Goal: Information Seeking & Learning: Learn about a topic

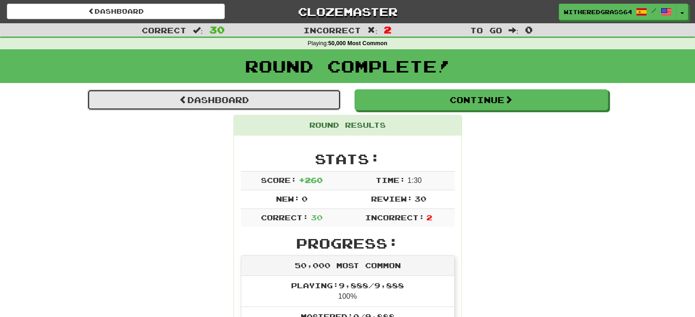
click at [192, 107] on link "Dashboard" at bounding box center [213, 100] width 253 height 21
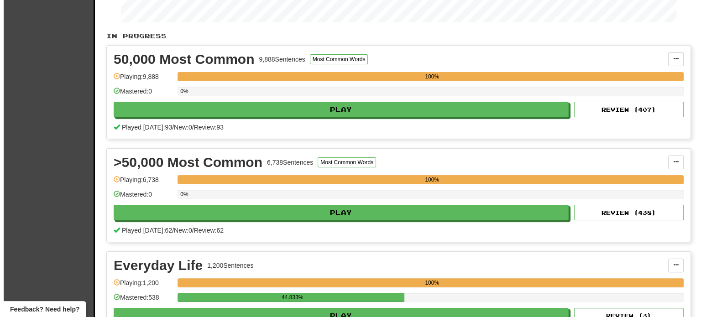
scroll to position [167, 0]
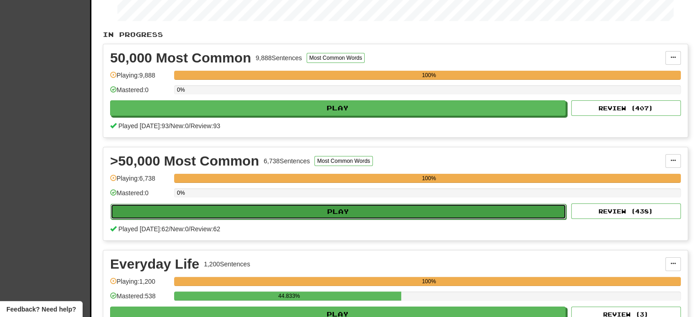
click at [493, 208] on button "Play" at bounding box center [338, 212] width 455 height 16
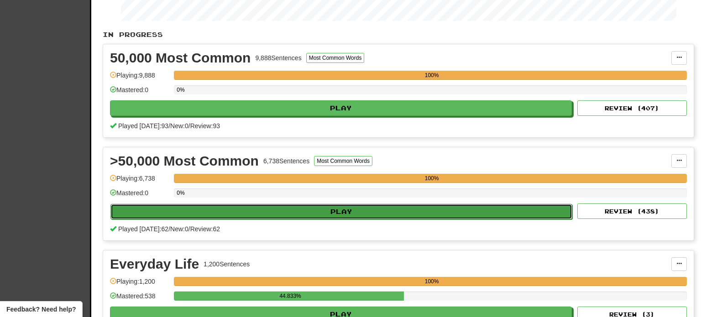
select select "**"
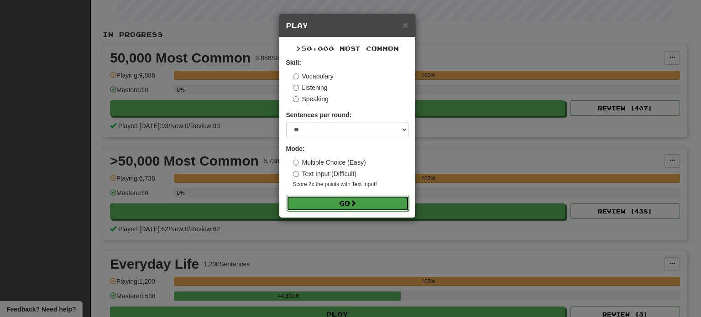
click at [370, 208] on button "Go" at bounding box center [348, 204] width 122 height 16
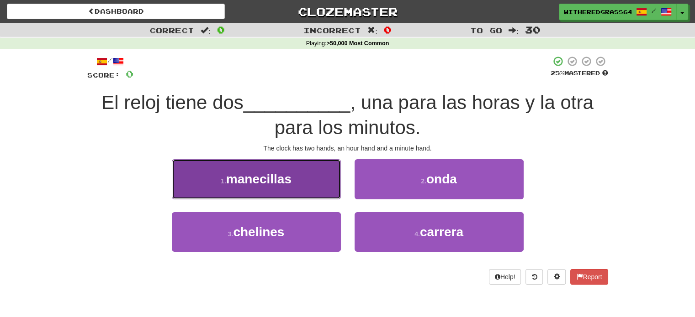
click at [298, 186] on button "1 . manecillas" at bounding box center [256, 179] width 169 height 40
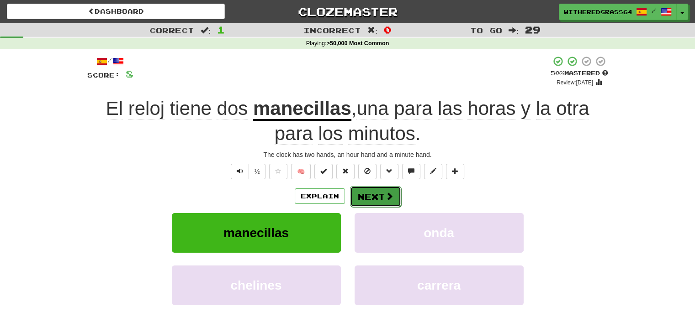
click at [389, 200] on span at bounding box center [389, 196] width 8 height 8
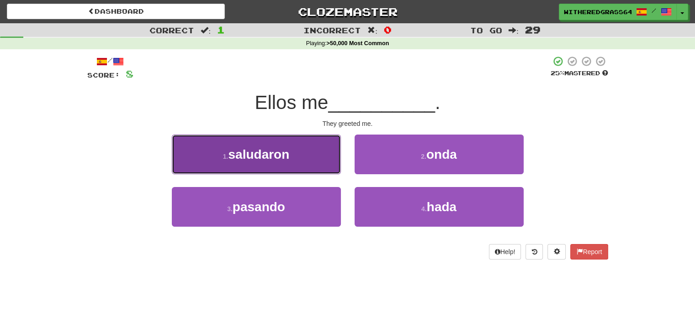
click at [316, 158] on button "1 . saludaron" at bounding box center [256, 155] width 169 height 40
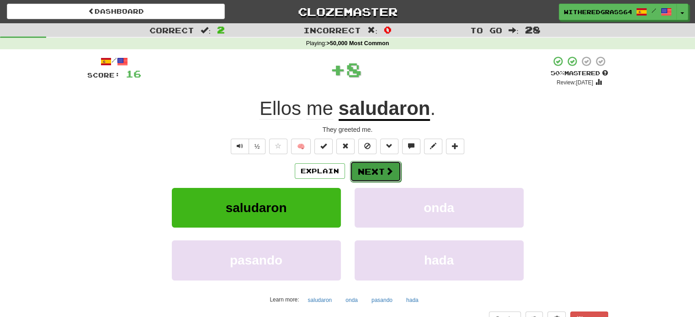
click at [378, 175] on button "Next" at bounding box center [375, 171] width 51 height 21
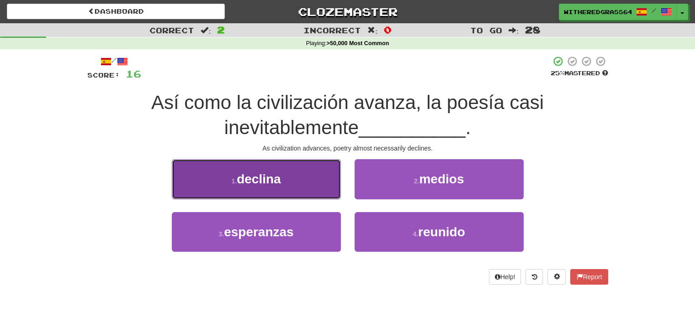
click at [297, 186] on button "1 . declina" at bounding box center [256, 179] width 169 height 40
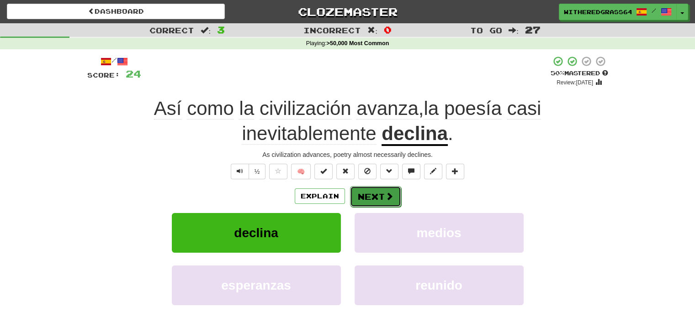
click at [371, 202] on button "Next" at bounding box center [375, 196] width 51 height 21
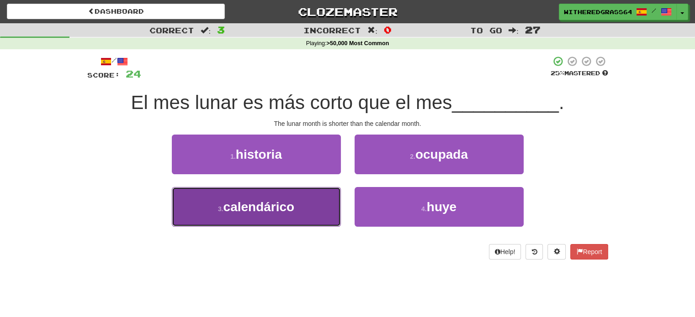
click at [292, 203] on span "calendárico" at bounding box center [258, 207] width 71 height 14
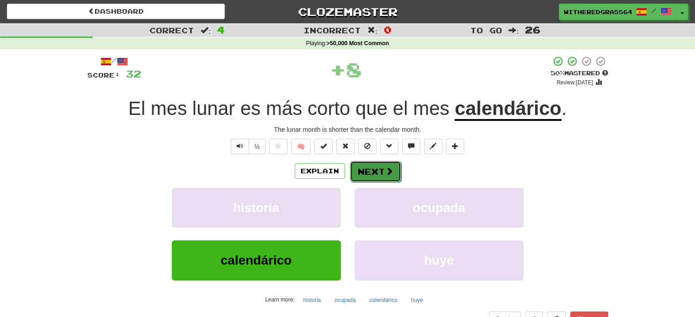
click at [361, 166] on button "Next" at bounding box center [375, 171] width 51 height 21
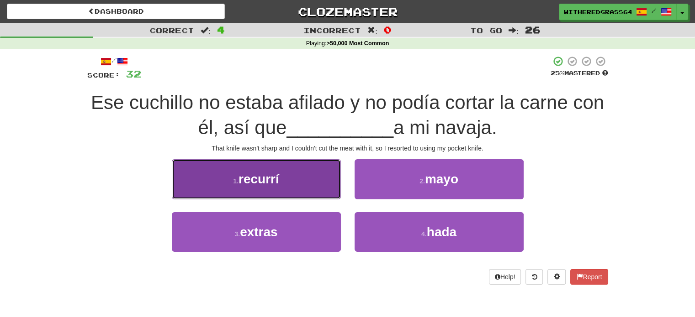
click at [317, 192] on button "1 . recurrí" at bounding box center [256, 179] width 169 height 40
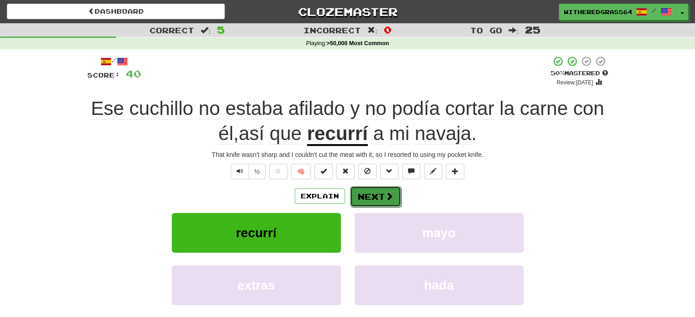
click at [370, 202] on button "Next" at bounding box center [375, 196] width 51 height 21
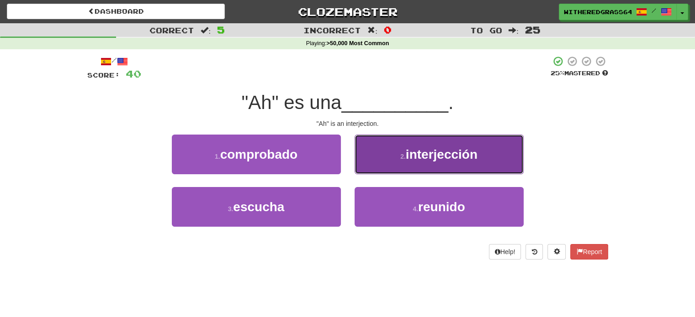
click at [383, 153] on button "2 . interjección" at bounding box center [438, 155] width 169 height 40
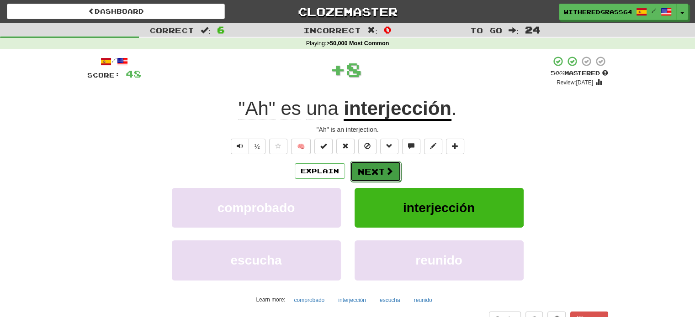
click at [383, 168] on button "Next" at bounding box center [375, 171] width 51 height 21
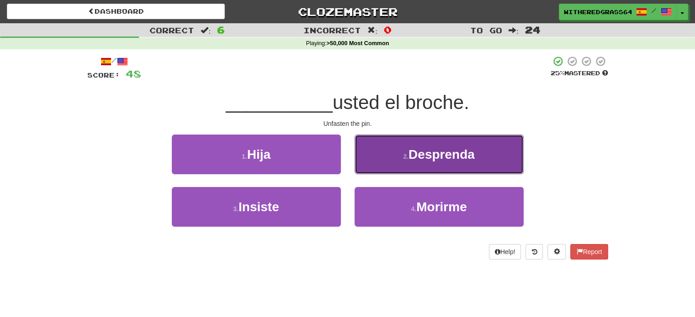
click at [409, 162] on button "2 . Desprenda" at bounding box center [438, 155] width 169 height 40
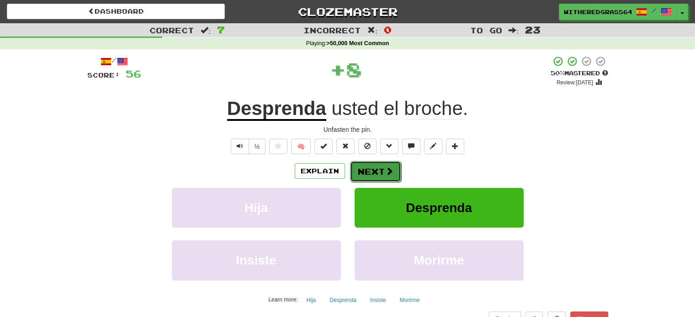
click at [392, 173] on button "Next" at bounding box center [375, 171] width 51 height 21
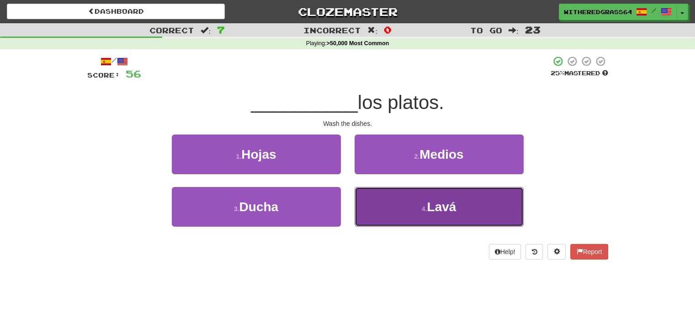
click at [390, 201] on button "4 . Lavá" at bounding box center [438, 207] width 169 height 40
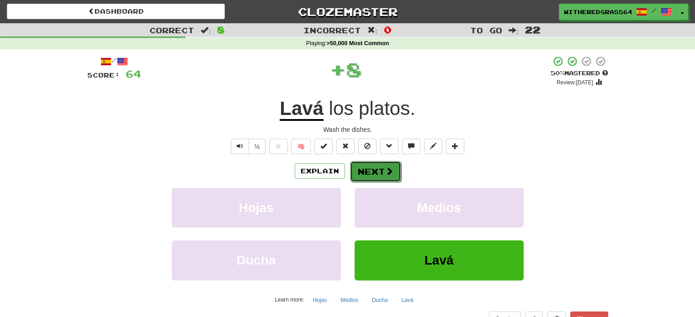
click at [370, 171] on button "Next" at bounding box center [375, 171] width 51 height 21
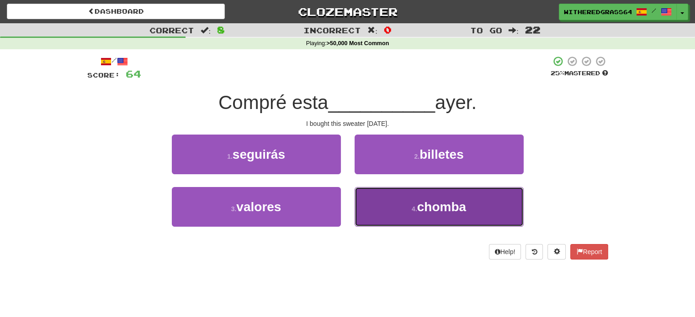
click at [380, 202] on button "4 . [GEOGRAPHIC_DATA]" at bounding box center [438, 207] width 169 height 40
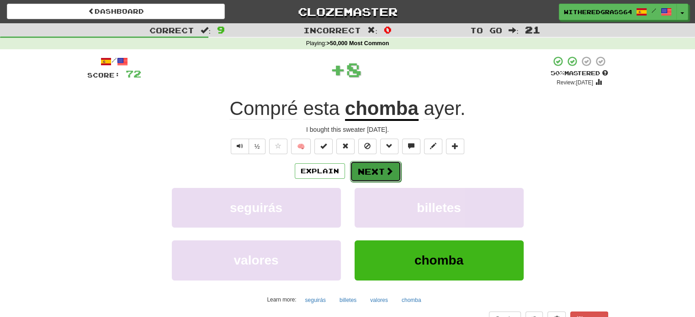
click at [369, 164] on button "Next" at bounding box center [375, 171] width 51 height 21
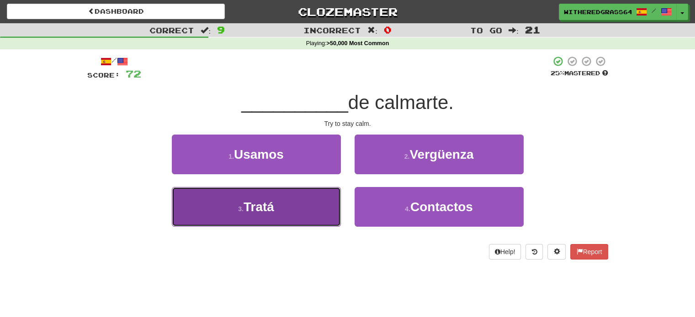
click at [327, 211] on button "3 . Tratá" at bounding box center [256, 207] width 169 height 40
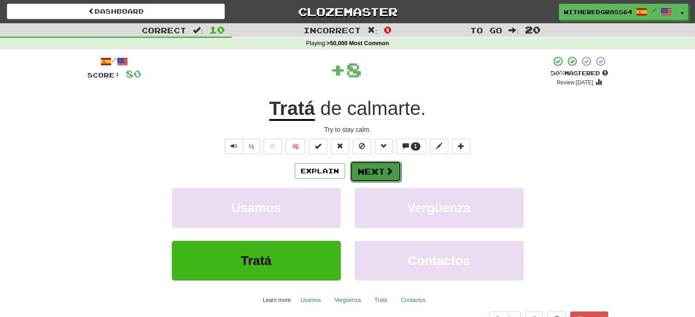
click at [366, 174] on button "Next" at bounding box center [375, 171] width 51 height 21
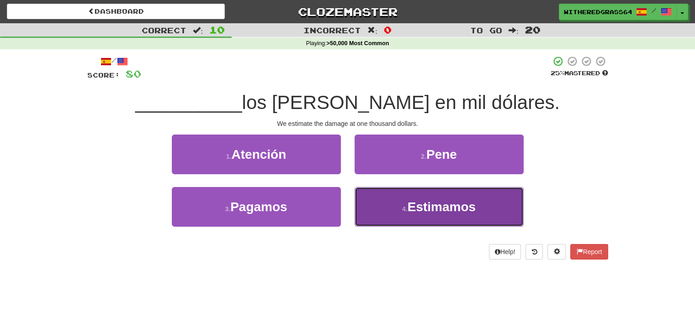
click at [369, 201] on button "4 . Estimamos" at bounding box center [438, 207] width 169 height 40
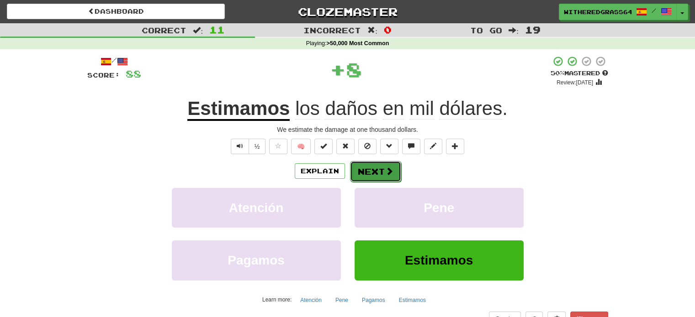
click at [368, 169] on button "Next" at bounding box center [375, 171] width 51 height 21
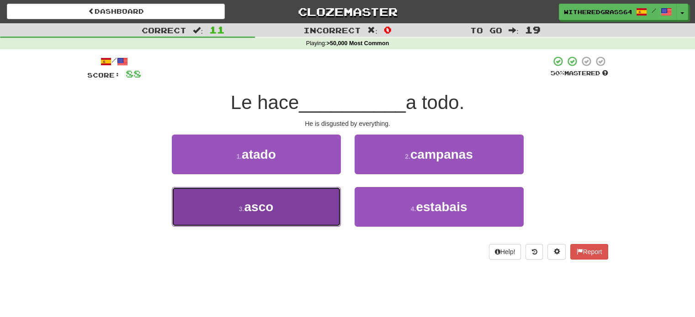
click at [283, 208] on button "3 . [GEOGRAPHIC_DATA]" at bounding box center [256, 207] width 169 height 40
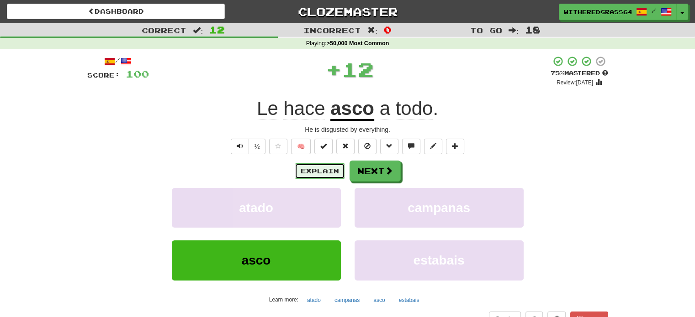
click at [312, 173] on button "Explain" at bounding box center [320, 171] width 50 height 16
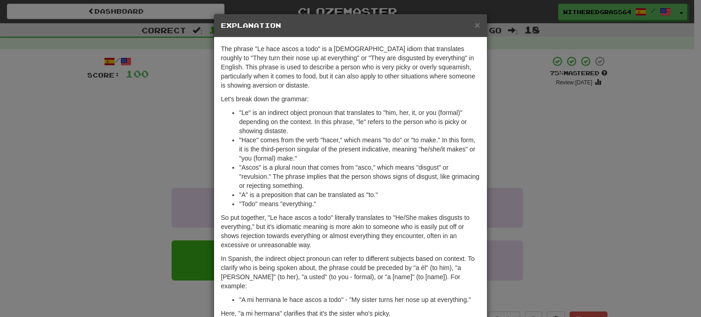
click at [169, 121] on div "× Explanation The phrase "Le hace ascos a todo" is a Spanish idiom that transla…" at bounding box center [350, 158] width 701 height 317
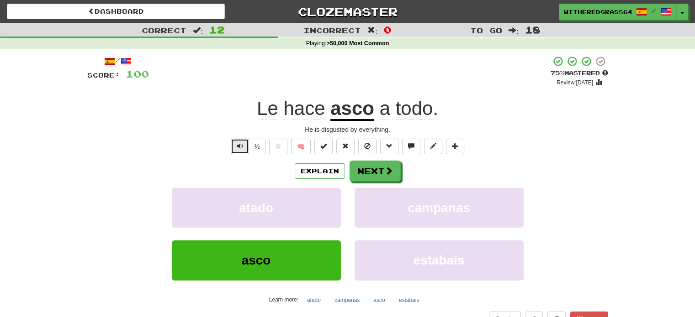
click at [240, 143] on span "Text-to-speech controls" at bounding box center [240, 146] width 6 height 6
click at [364, 166] on button "Next" at bounding box center [375, 171] width 51 height 21
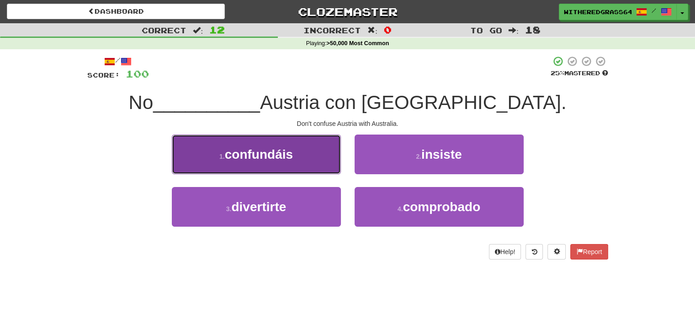
click at [316, 160] on button "1 . confundáis" at bounding box center [256, 155] width 169 height 40
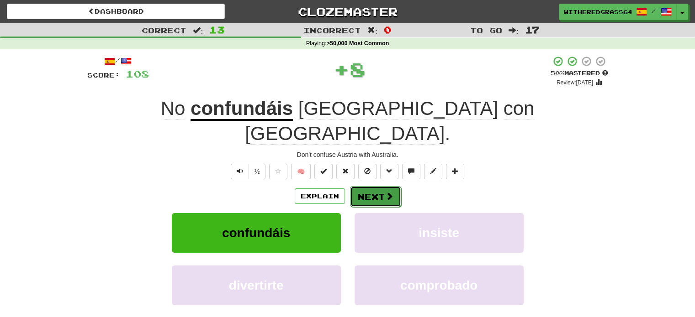
click at [369, 186] on button "Next" at bounding box center [375, 196] width 51 height 21
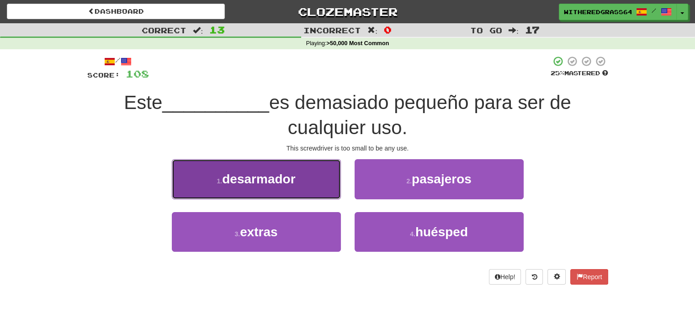
click at [329, 183] on button "1 . desarmador" at bounding box center [256, 179] width 169 height 40
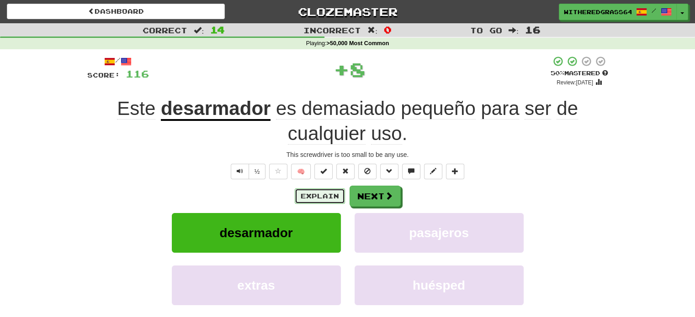
click at [303, 191] on button "Explain" at bounding box center [320, 197] width 50 height 16
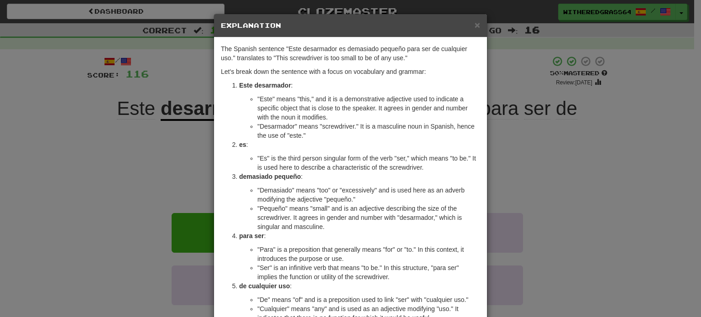
click at [183, 160] on div "× Explanation The Spanish sentence "Este desarmador es demasiado pequeño para s…" at bounding box center [350, 158] width 701 height 317
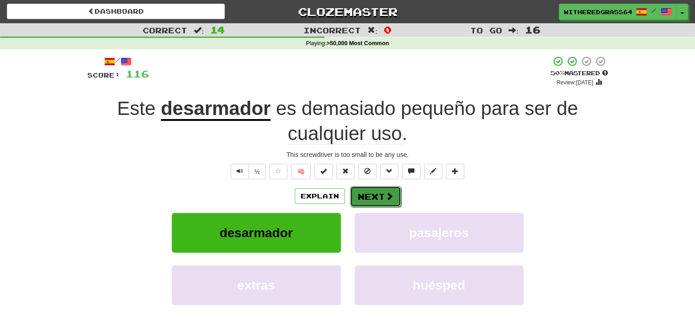
click at [381, 196] on button "Next" at bounding box center [375, 196] width 51 height 21
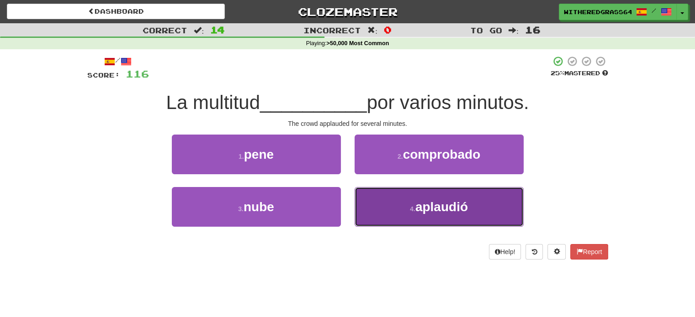
click at [380, 197] on button "4 . aplaudió" at bounding box center [438, 207] width 169 height 40
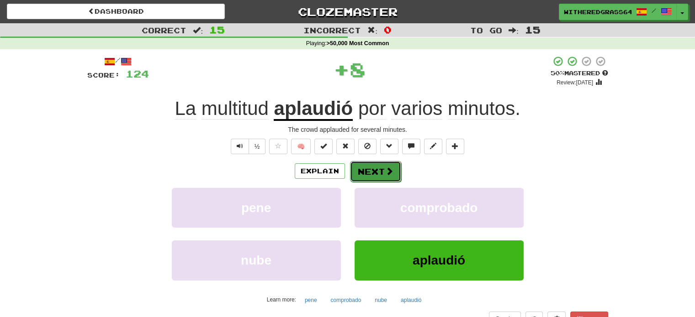
click at [370, 166] on button "Next" at bounding box center [375, 171] width 51 height 21
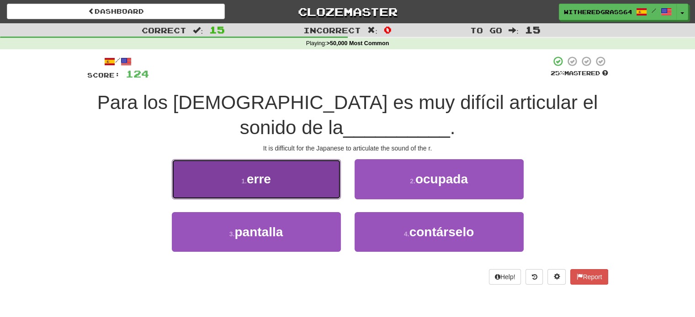
click at [320, 186] on button "1 . erre" at bounding box center [256, 179] width 169 height 40
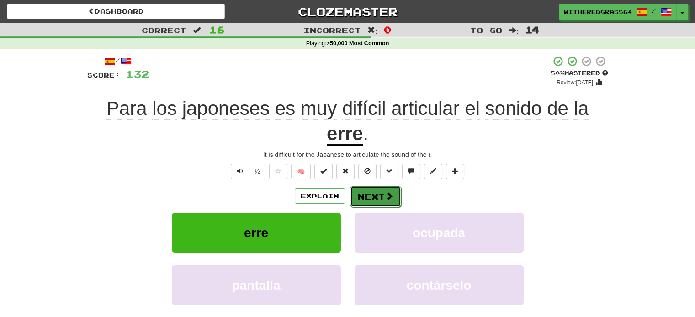
click at [373, 198] on button "Next" at bounding box center [375, 196] width 51 height 21
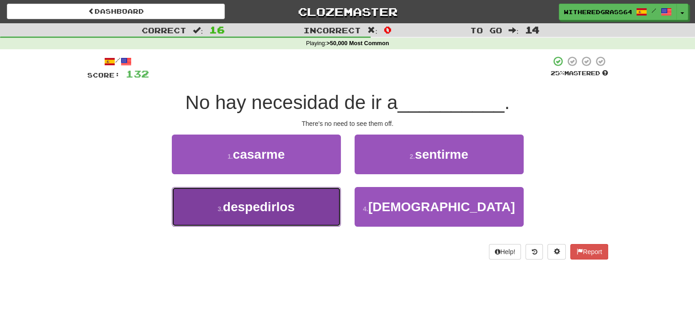
click at [318, 209] on button "3 . despedirlos" at bounding box center [256, 207] width 169 height 40
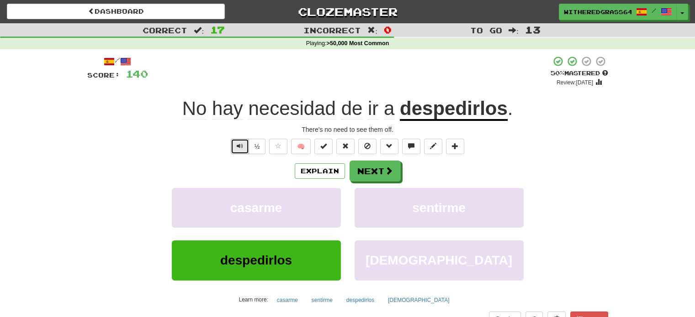
click at [242, 140] on button "Text-to-speech controls" at bounding box center [240, 147] width 18 height 16
click at [370, 168] on button "Next" at bounding box center [375, 171] width 51 height 21
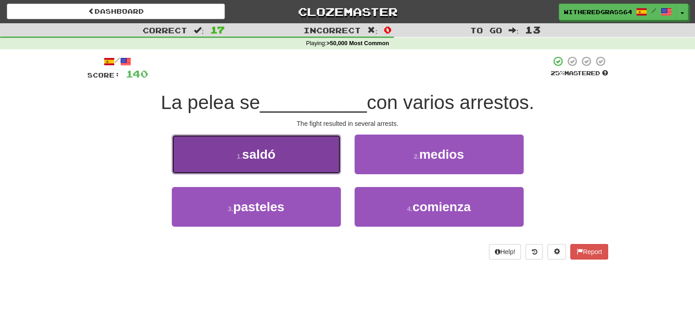
click at [314, 158] on button "1 . [GEOGRAPHIC_DATA]" at bounding box center [256, 155] width 169 height 40
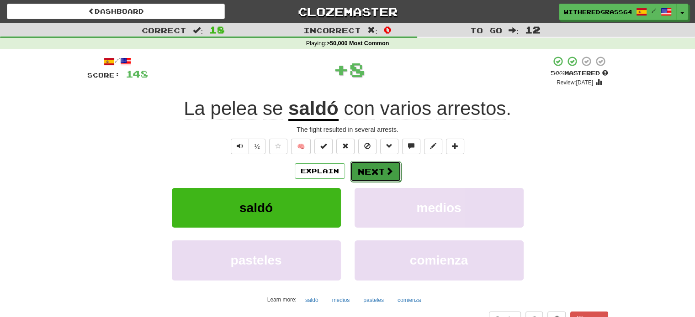
click at [370, 169] on button "Next" at bounding box center [375, 171] width 51 height 21
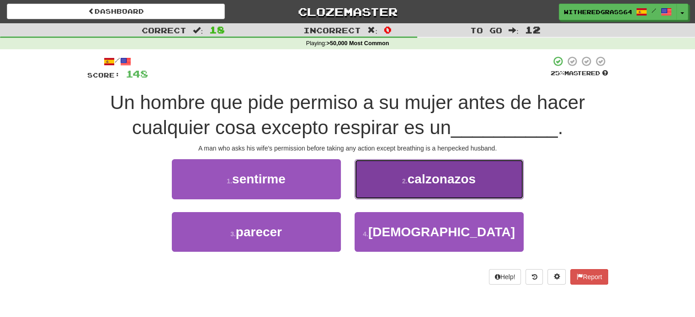
click at [387, 193] on button "2 . calzonazos" at bounding box center [438, 179] width 169 height 40
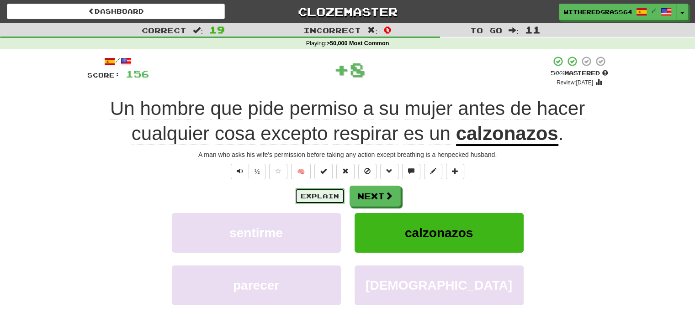
click at [321, 196] on button "Explain" at bounding box center [320, 197] width 50 height 16
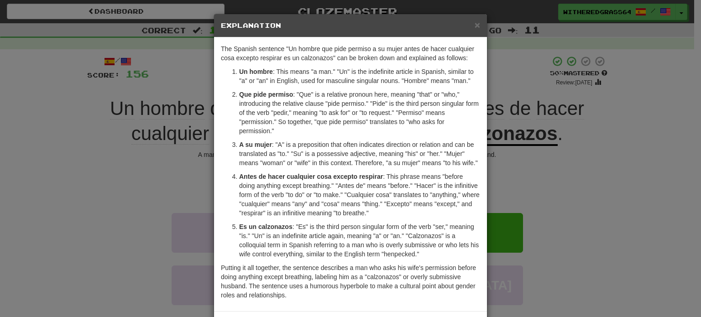
click at [551, 188] on div "× Explanation The Spanish sentence "Un hombre que pide permiso a su mujer antes…" at bounding box center [350, 158] width 701 height 317
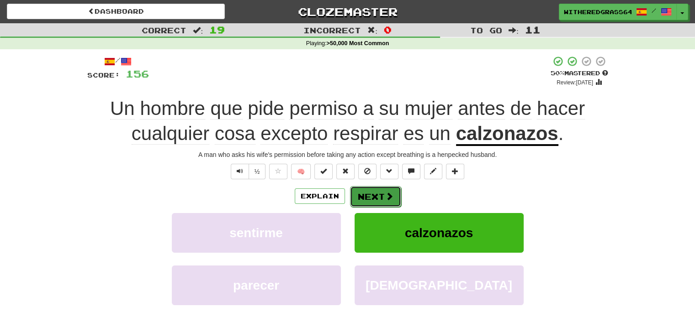
click at [387, 200] on span at bounding box center [389, 196] width 8 height 8
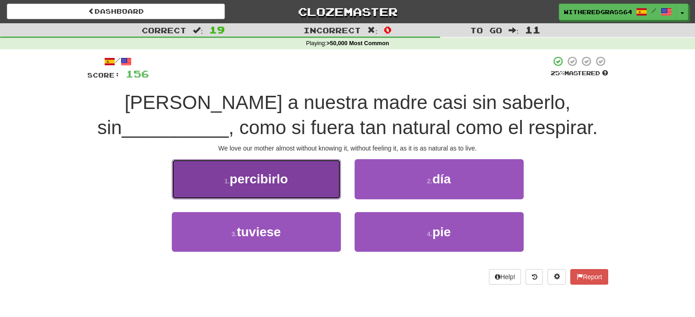
click at [329, 181] on button "1 . percibirlo" at bounding box center [256, 179] width 169 height 40
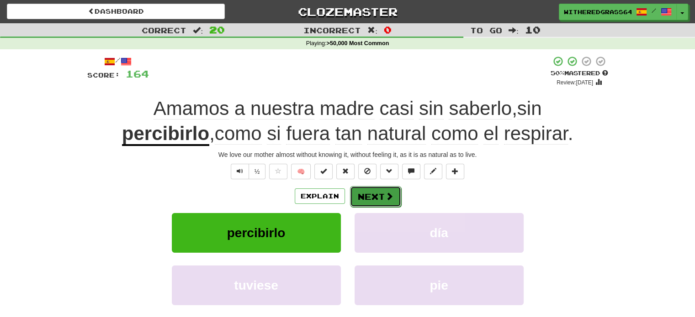
click at [380, 197] on button "Next" at bounding box center [375, 196] width 51 height 21
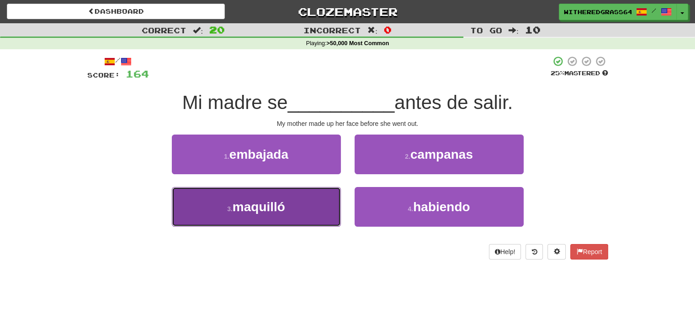
click at [310, 206] on button "3 . [GEOGRAPHIC_DATA]" at bounding box center [256, 207] width 169 height 40
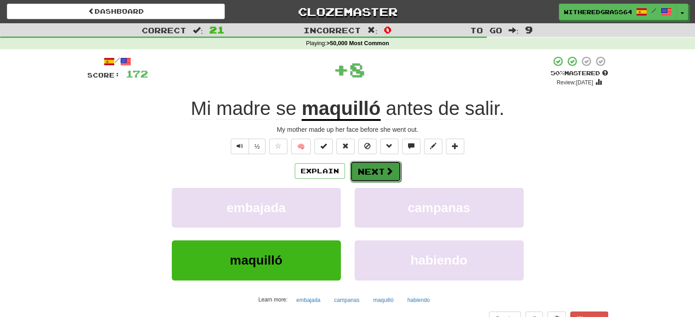
click at [367, 174] on button "Next" at bounding box center [375, 171] width 51 height 21
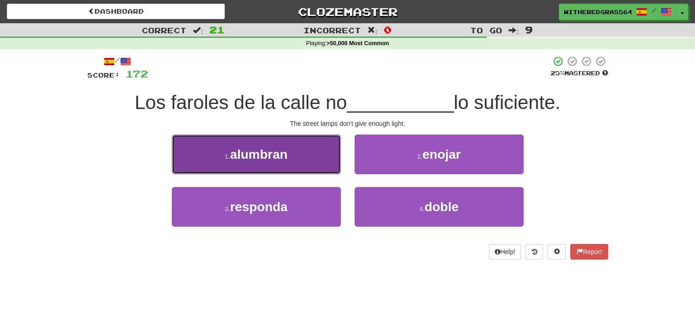
click at [314, 157] on button "1 . alumbran" at bounding box center [256, 155] width 169 height 40
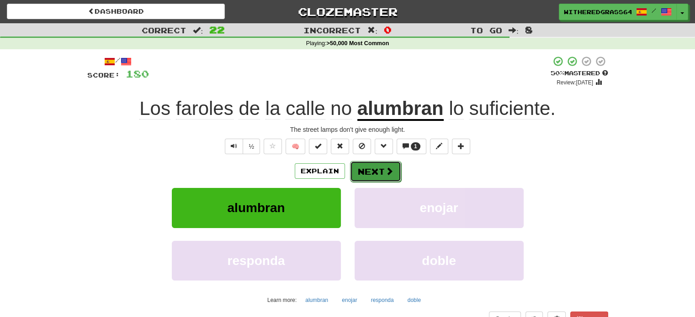
click at [364, 171] on button "Next" at bounding box center [375, 171] width 51 height 21
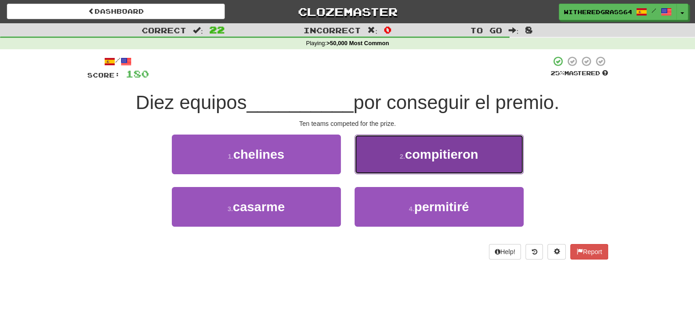
click at [374, 162] on button "2 . compitieron" at bounding box center [438, 155] width 169 height 40
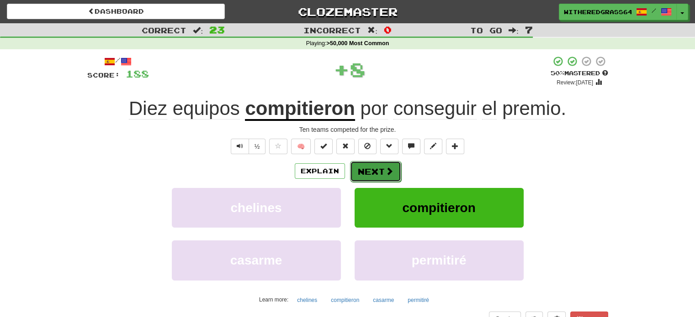
click at [382, 171] on button "Next" at bounding box center [375, 171] width 51 height 21
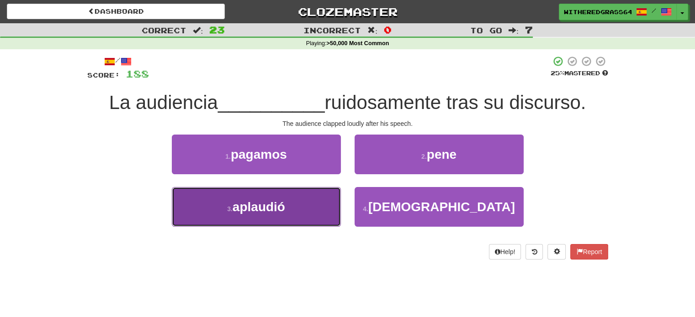
click at [324, 200] on button "3 . aplaudió" at bounding box center [256, 207] width 169 height 40
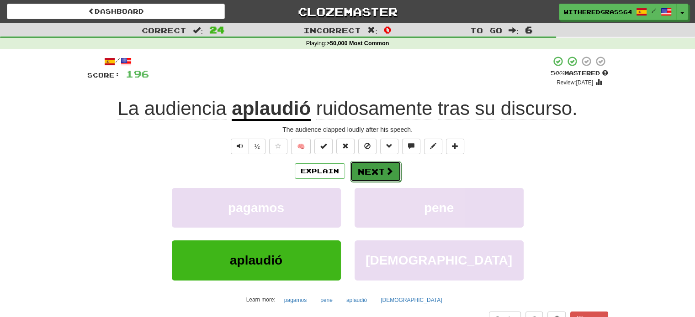
click at [375, 170] on button "Next" at bounding box center [375, 171] width 51 height 21
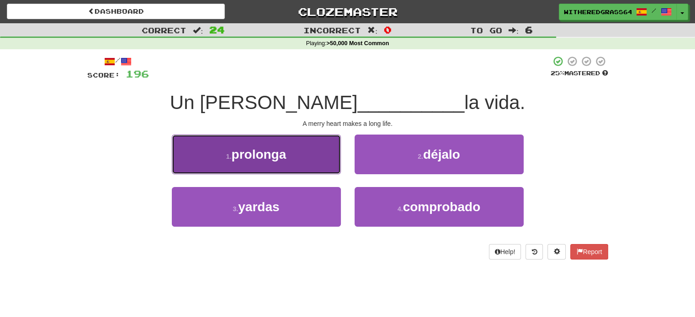
click at [319, 160] on button "1 . prolonga" at bounding box center [256, 155] width 169 height 40
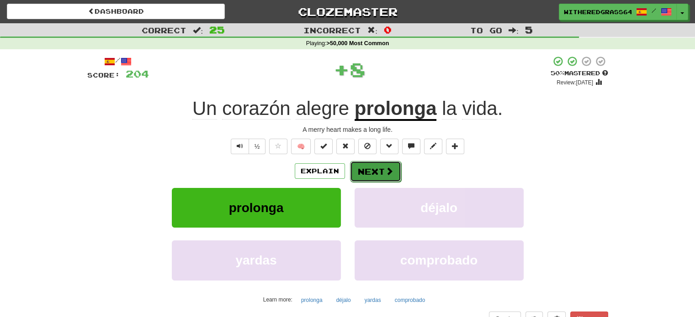
click at [373, 173] on button "Next" at bounding box center [375, 171] width 51 height 21
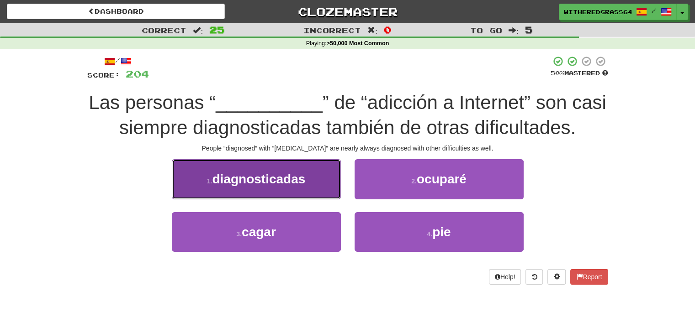
click at [304, 170] on button "1 . diagnosticadas" at bounding box center [256, 179] width 169 height 40
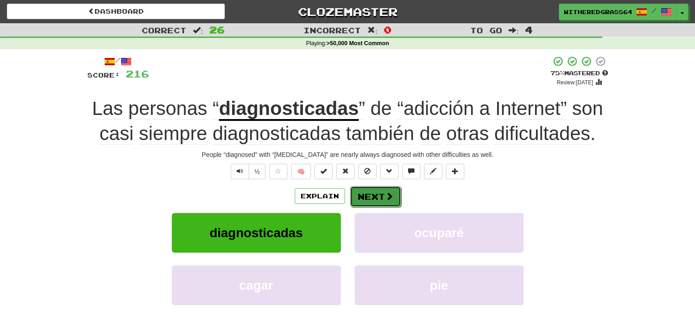
click at [374, 191] on button "Next" at bounding box center [375, 196] width 51 height 21
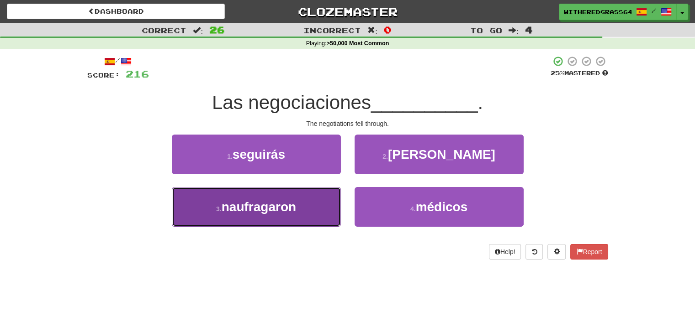
click at [321, 206] on button "3 . [GEOGRAPHIC_DATA]" at bounding box center [256, 207] width 169 height 40
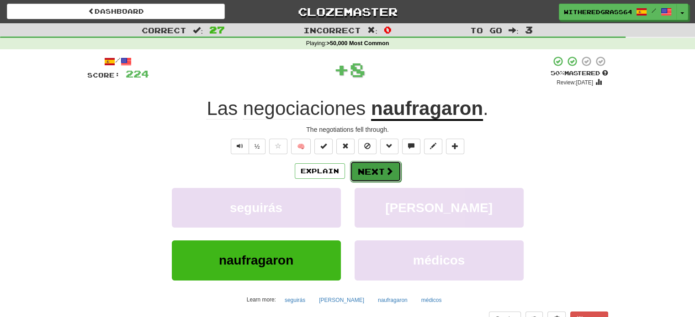
click at [370, 173] on button "Next" at bounding box center [375, 171] width 51 height 21
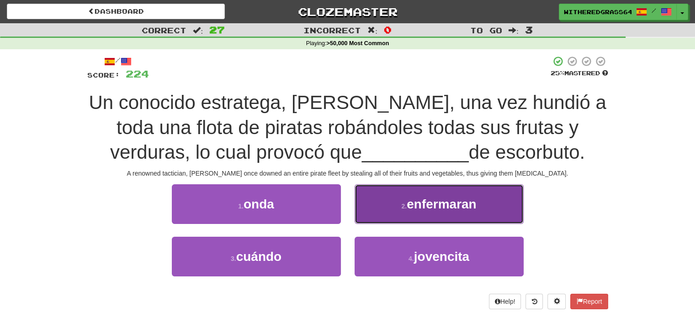
click at [398, 199] on button "2 . enfermaran" at bounding box center [438, 204] width 169 height 40
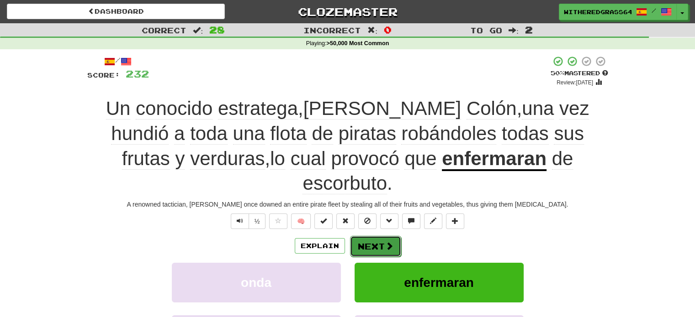
click at [354, 236] on button "Next" at bounding box center [375, 246] width 51 height 21
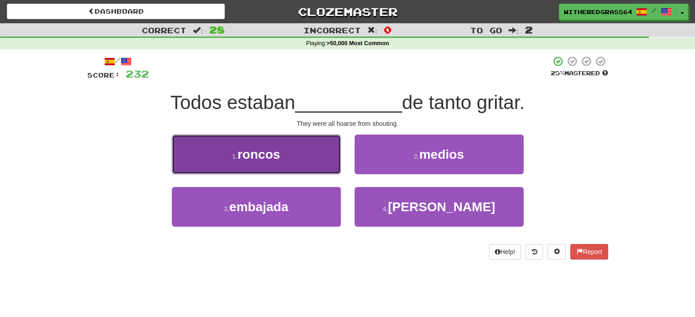
click at [313, 159] on button "1 . roncos" at bounding box center [256, 155] width 169 height 40
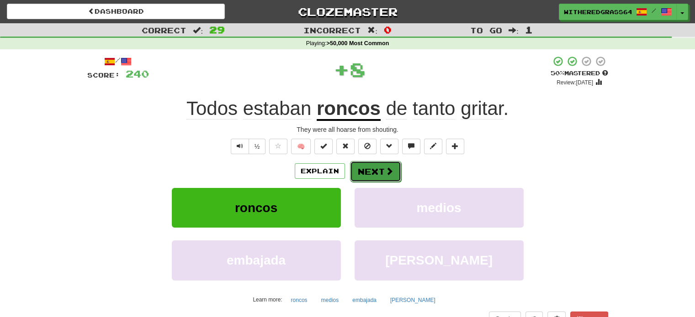
click at [371, 175] on button "Next" at bounding box center [375, 171] width 51 height 21
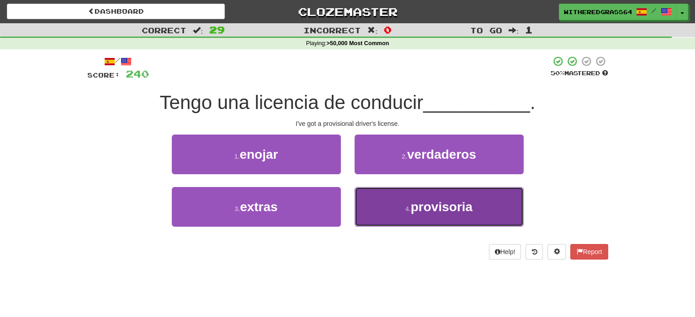
click at [380, 199] on button "4 . provisoria" at bounding box center [438, 207] width 169 height 40
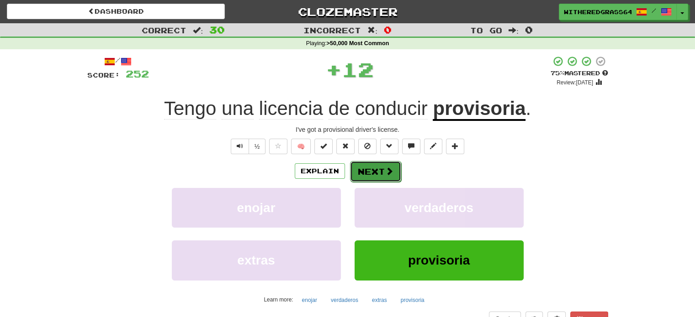
click at [373, 168] on button "Next" at bounding box center [375, 171] width 51 height 21
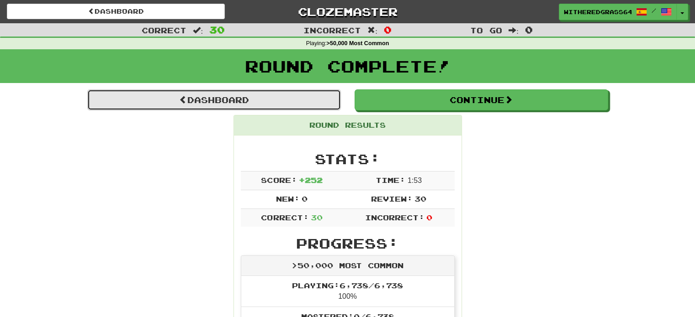
click at [304, 97] on link "Dashboard" at bounding box center [213, 100] width 253 height 21
